Goal: Task Accomplishment & Management: Manage account settings

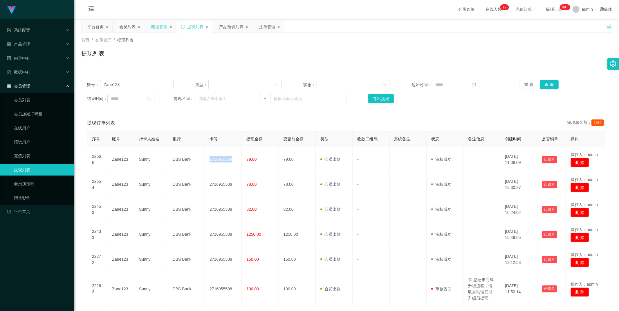
click at [155, 26] on div "赠送彩金" at bounding box center [159, 26] width 16 height 11
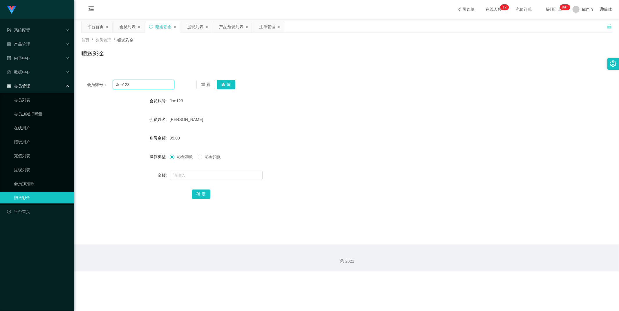
click at [146, 83] on input "Joe123" at bounding box center [144, 84] width 62 height 9
paste input "90625989"
click at [224, 80] on button "查 询" at bounding box center [226, 84] width 19 height 9
click at [147, 87] on input "90625989" at bounding box center [144, 84] width 62 height 9
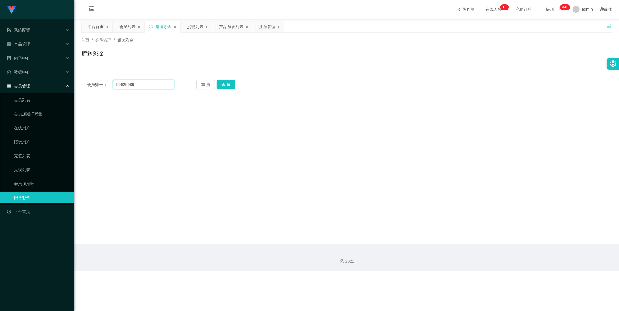
drag, startPoint x: 147, startPoint y: 87, endPoint x: 183, endPoint y: 85, distance: 36.1
click at [147, 87] on input "90625989" at bounding box center [144, 84] width 62 height 9
paste input "Joe123"
type input "Joe123"
click at [222, 84] on button "查 询" at bounding box center [226, 84] width 19 height 9
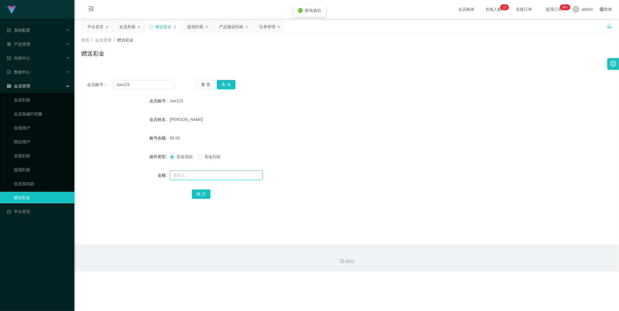
click at [183, 173] on input "text" at bounding box center [216, 174] width 93 height 9
type input "40"
click at [204, 197] on button "确 定" at bounding box center [201, 193] width 19 height 9
drag, startPoint x: 133, startPoint y: 82, endPoint x: 114, endPoint y: 82, distance: 18.9
click at [114, 82] on input "Joe123" at bounding box center [144, 84] width 62 height 9
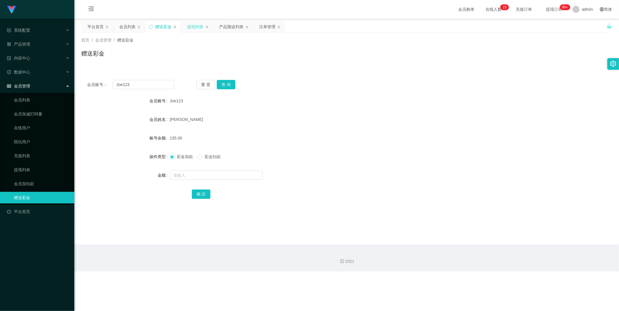
click at [195, 27] on div "提现列表" at bounding box center [195, 26] width 16 height 11
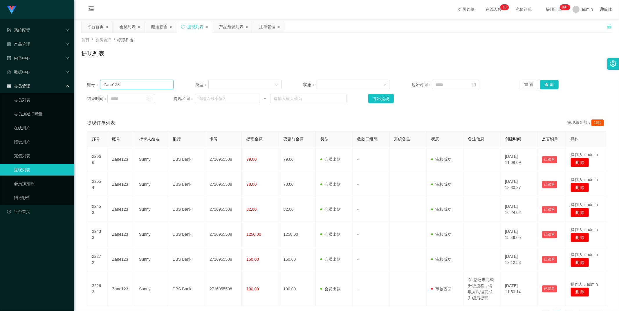
click at [143, 89] on input "Zane123" at bounding box center [136, 84] width 73 height 9
click at [143, 85] on input "Zane123" at bounding box center [136, 84] width 73 height 9
paste input "Jo"
type input "Joe123"
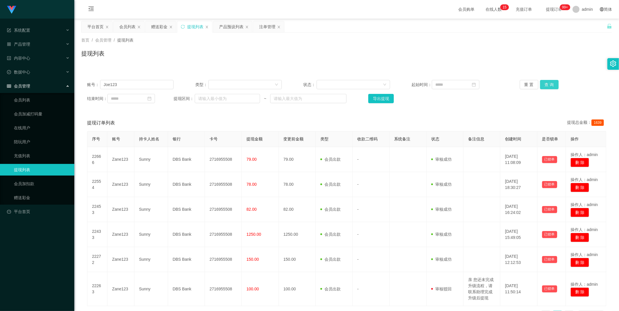
click at [553, 82] on button "查 询" at bounding box center [549, 84] width 19 height 9
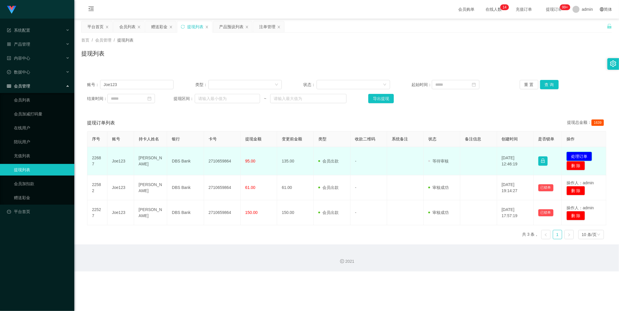
click at [576, 154] on button "处理订单" at bounding box center [580, 156] width 26 height 9
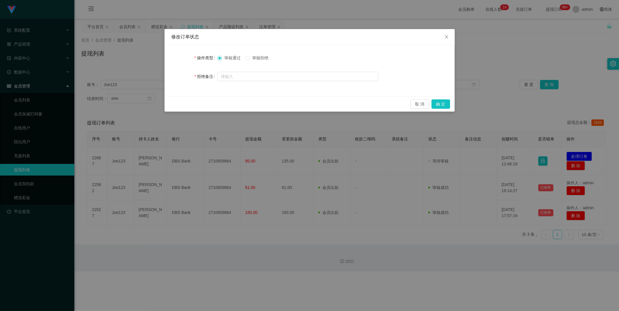
click at [262, 58] on span "审核拒绝" at bounding box center [260, 57] width 21 height 5
click at [256, 73] on input "text" at bounding box center [298, 76] width 161 height 9
type input "j"
type input "检测到您未完成学员专属任务，请联系助理完成爱心公益单方可提现！！！"
click at [443, 102] on button "确 定" at bounding box center [441, 103] width 19 height 9
